Goal: Check status: Check status

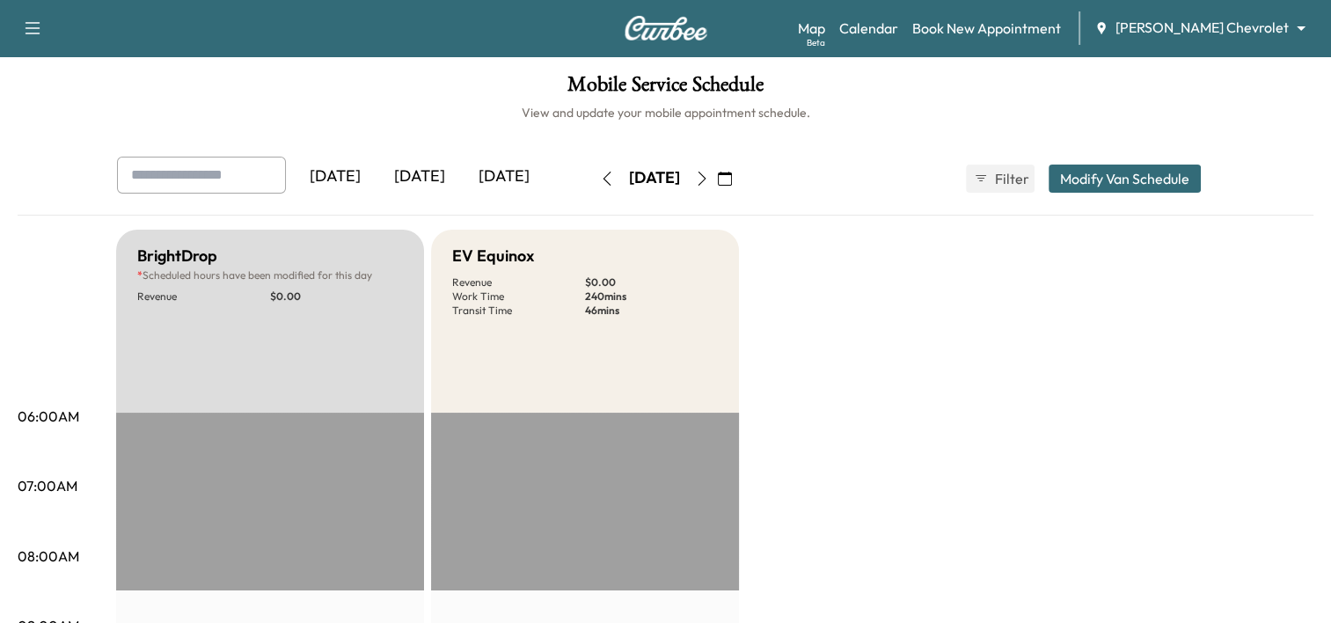
click at [732, 182] on icon "button" at bounding box center [725, 179] width 14 height 14
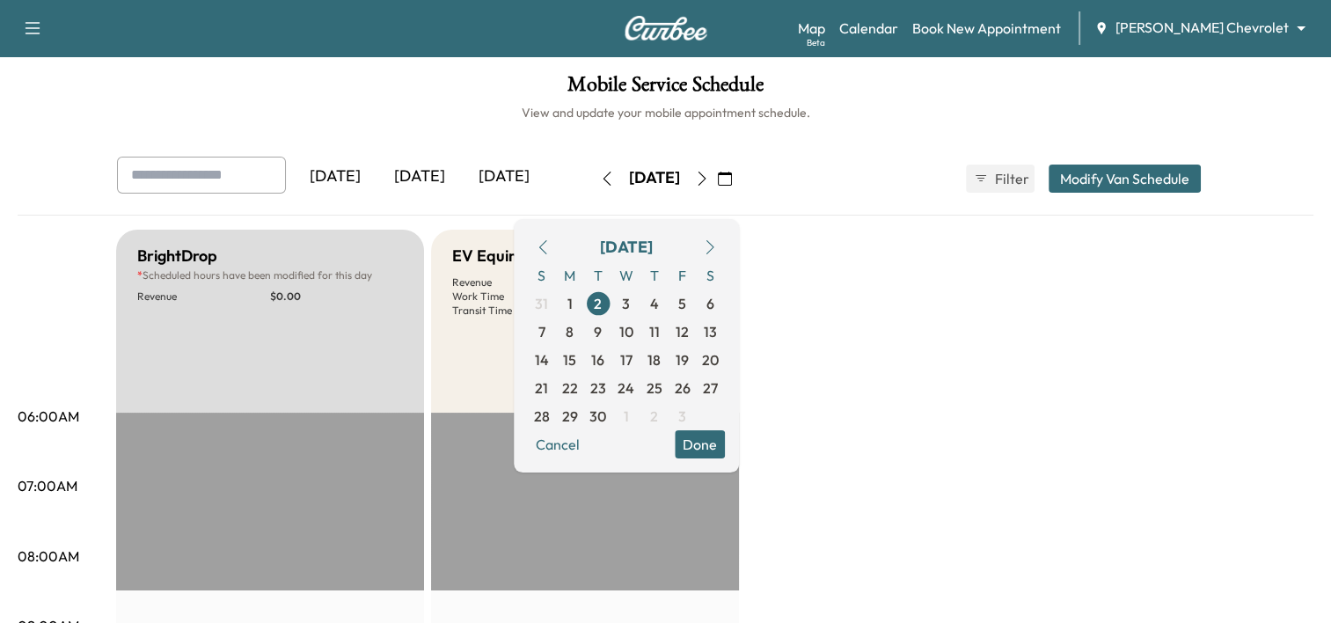
click at [717, 245] on icon "button" at bounding box center [710, 247] width 14 height 14
click at [690, 334] on span "10" at bounding box center [682, 331] width 15 height 21
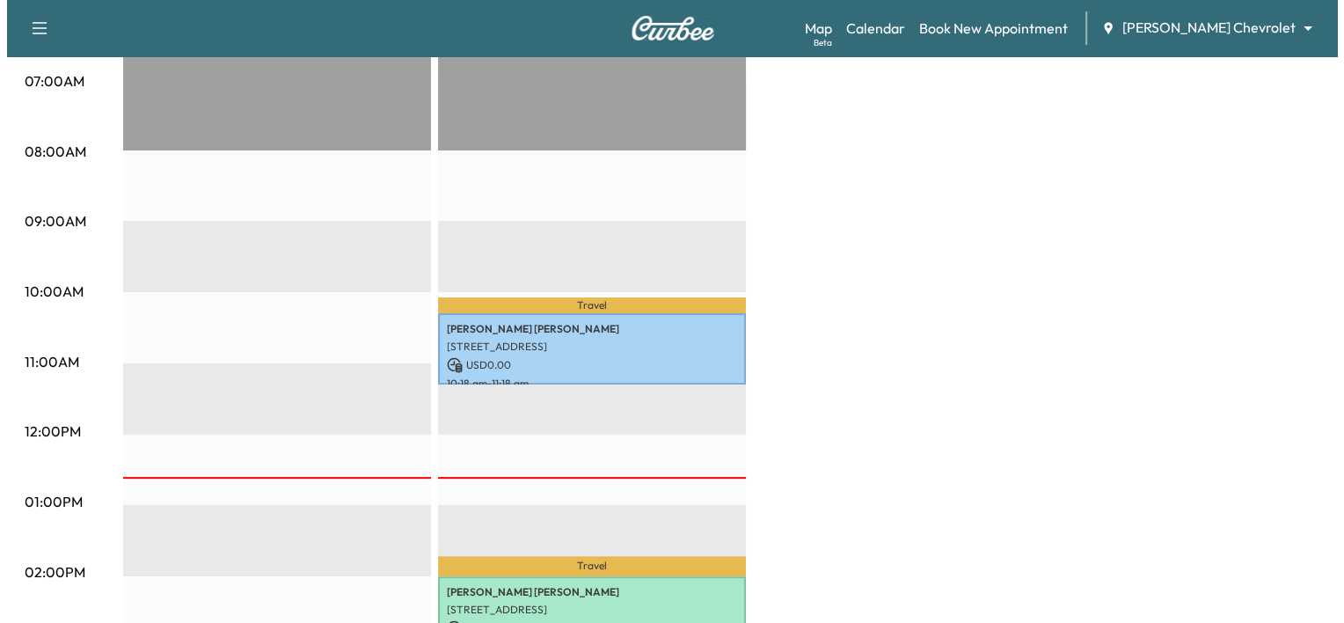
scroll to position [531, 0]
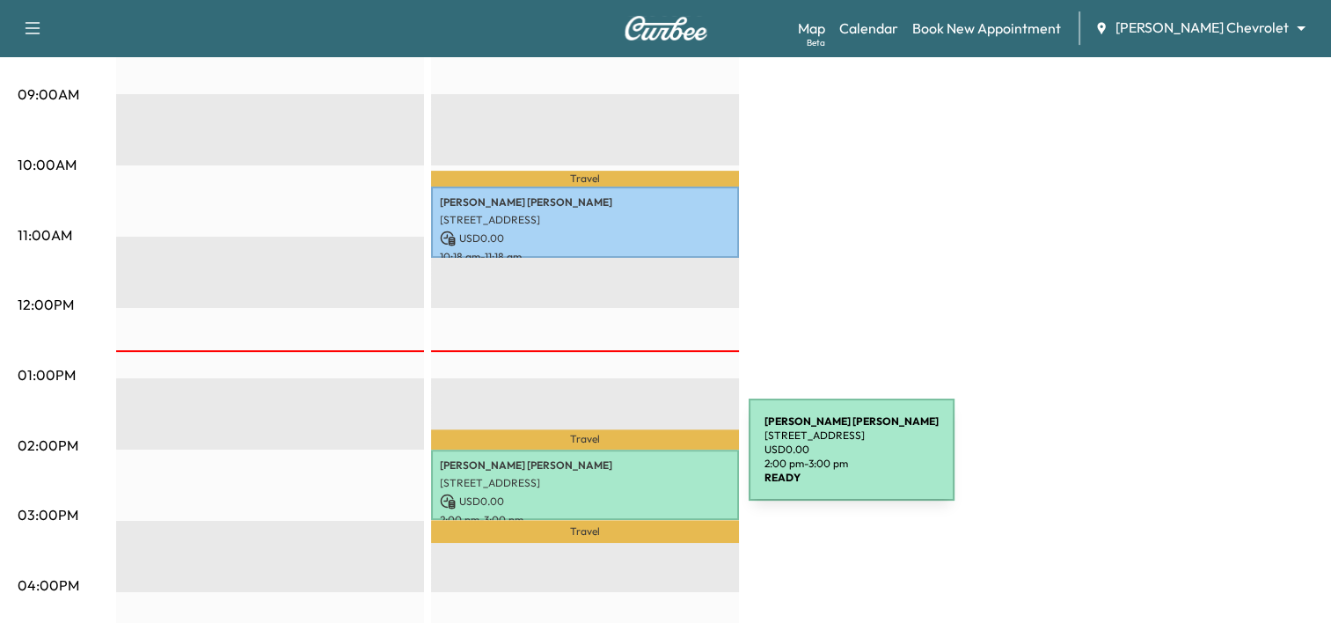
click at [616, 476] on p "[STREET_ADDRESS]" at bounding box center [585, 483] width 290 height 14
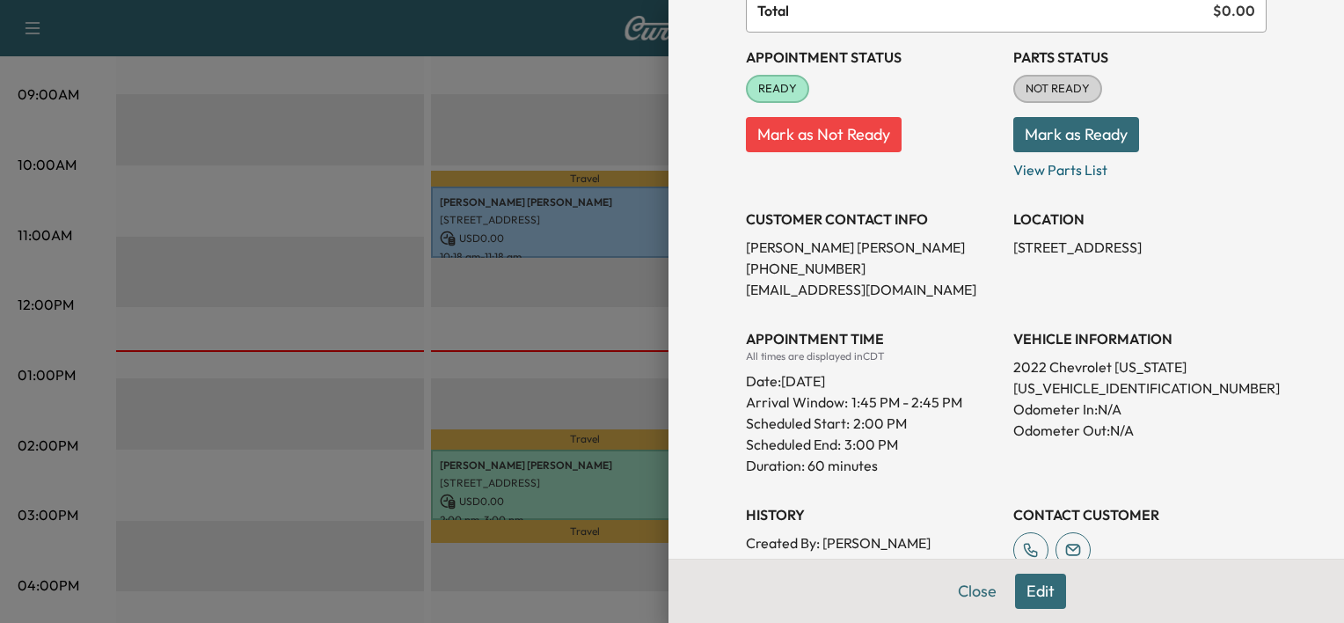
scroll to position [175, 0]
click at [982, 487] on div "Appointment Status READY Mark as Not Ready Parts Status NOT READY Mark as Ready…" at bounding box center [1006, 324] width 521 height 584
